Goal: Information Seeking & Learning: Check status

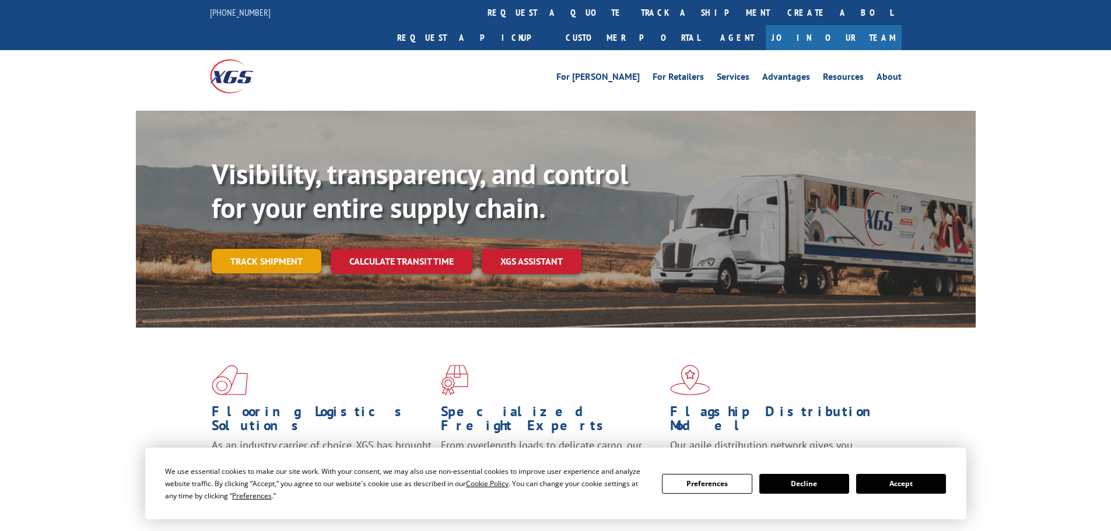
click at [255, 249] on link "Track shipment" at bounding box center [267, 261] width 110 height 24
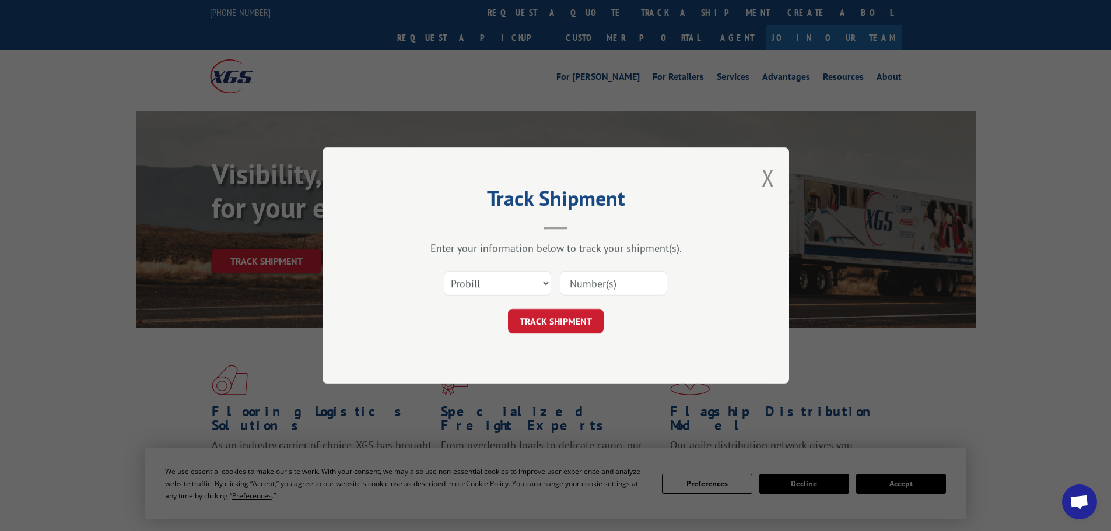
click at [570, 284] on input at bounding box center [613, 283] width 107 height 24
paste input "17635952"
type input "17635952"
click at [554, 321] on button "TRACK SHIPMENT" at bounding box center [556, 321] width 96 height 24
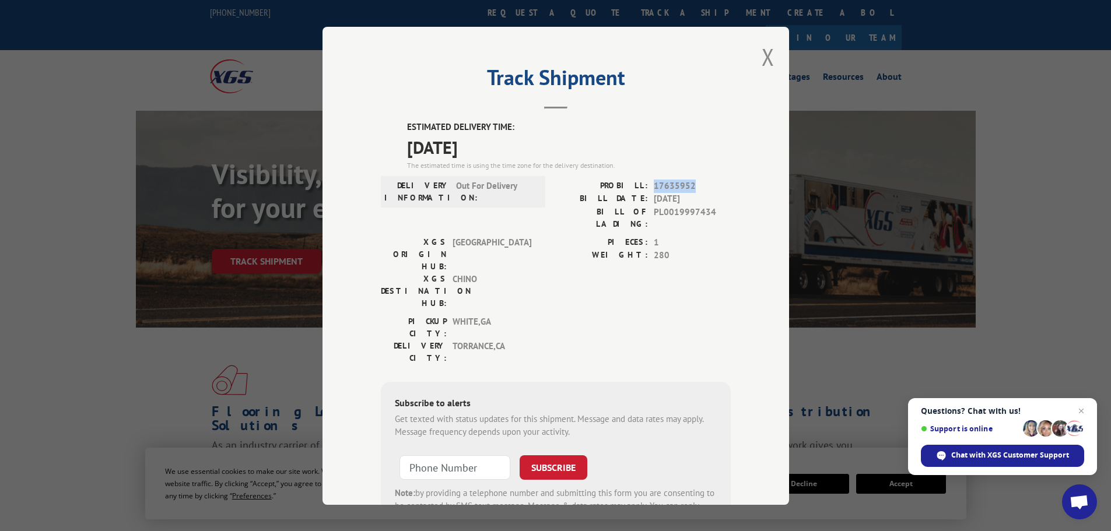
drag, startPoint x: 703, startPoint y: 187, endPoint x: 647, endPoint y: 188, distance: 55.4
click at [647, 188] on div "PROBILL: 17635952" at bounding box center [643, 185] width 175 height 13
copy span "17635952"
click at [79, 164] on div "Track Shipment ESTIMATED DELIVERY TIME: [DATE] The estimated time is using the …" at bounding box center [555, 265] width 1111 height 531
click at [765, 56] on button "Close modal" at bounding box center [768, 56] width 13 height 31
